Goal: Task Accomplishment & Management: Use online tool/utility

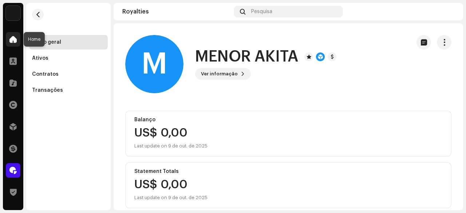
click at [11, 37] on span at bounding box center [12, 39] width 7 height 6
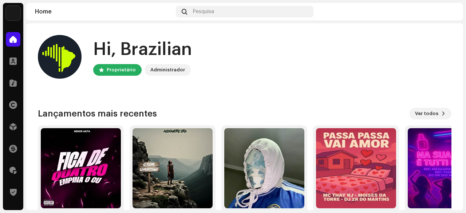
scroll to position [73, 0]
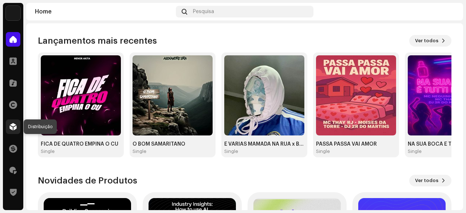
click at [15, 122] on div at bounding box center [13, 126] width 15 height 15
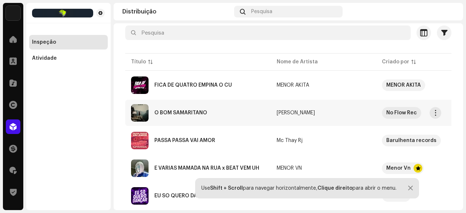
scroll to position [73, 0]
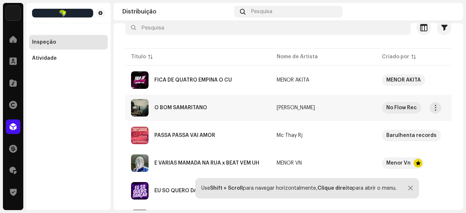
click at [186, 108] on div "O BOM SAMARITANO" at bounding box center [180, 107] width 53 height 5
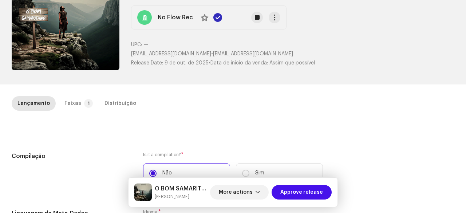
scroll to position [73, 0]
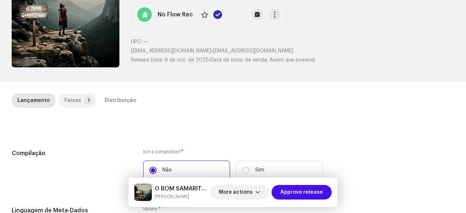
click at [77, 99] on p-tab "Faixas 1" at bounding box center [77, 100] width 37 height 15
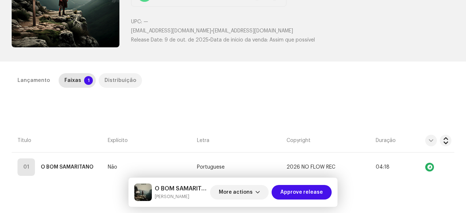
click at [104, 82] on div "Distribuição" at bounding box center [120, 80] width 32 height 15
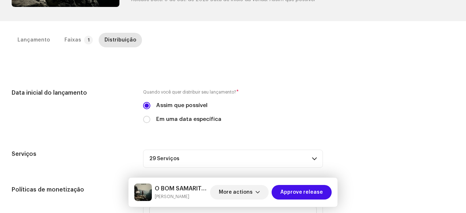
scroll to position [24, 0]
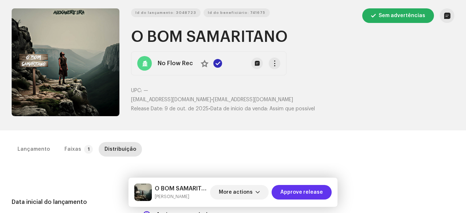
click at [320, 192] on span "Approve release" at bounding box center [301, 192] width 43 height 15
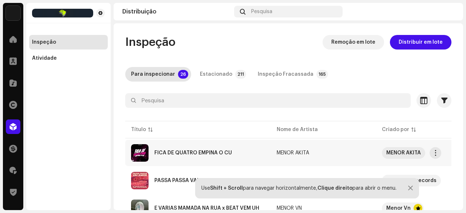
click at [208, 154] on div "FICA DE QUATRO EMPINA O CU" at bounding box center [193, 152] width 78 height 5
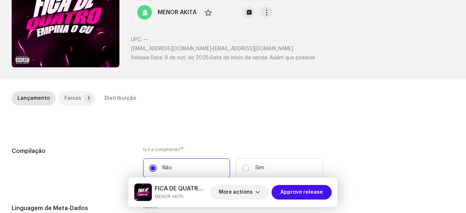
click at [78, 99] on p-tab "Faixas 1" at bounding box center [77, 98] width 37 height 15
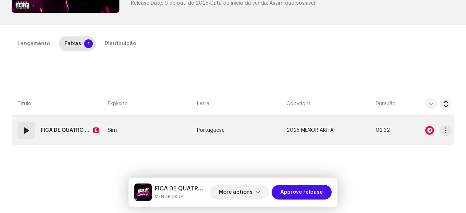
scroll to position [146, 0]
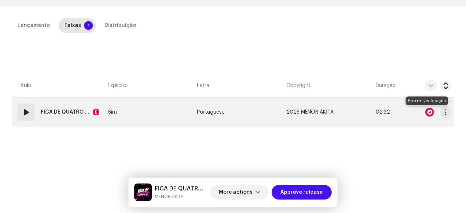
click at [426, 115] on div at bounding box center [429, 112] width 9 height 9
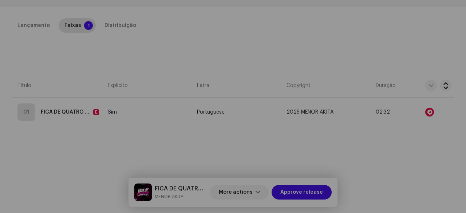
click at [389, 51] on div "Audio Recognition by AcrCloud is still processing the audio file. Scheduling a …" at bounding box center [233, 106] width 466 height 213
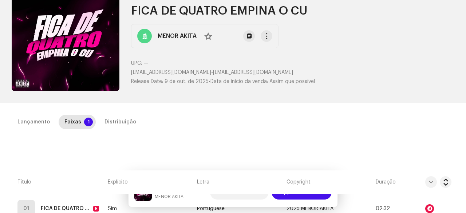
scroll to position [0, 0]
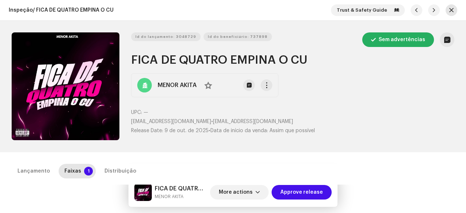
click at [450, 13] on button "button" at bounding box center [451, 10] width 12 height 12
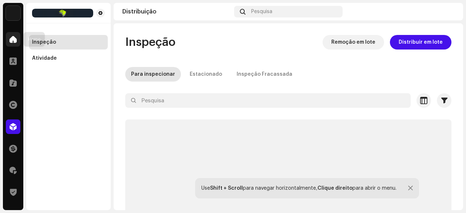
click at [9, 40] on span at bounding box center [12, 39] width 7 height 6
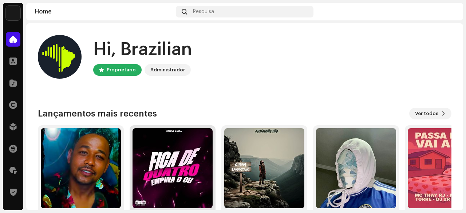
scroll to position [73, 0]
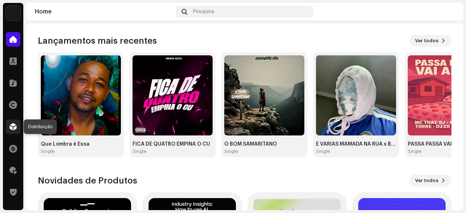
click at [10, 124] on span at bounding box center [12, 127] width 7 height 6
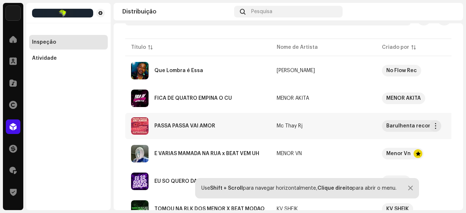
scroll to position [73, 0]
